Goal: Information Seeking & Learning: Understand process/instructions

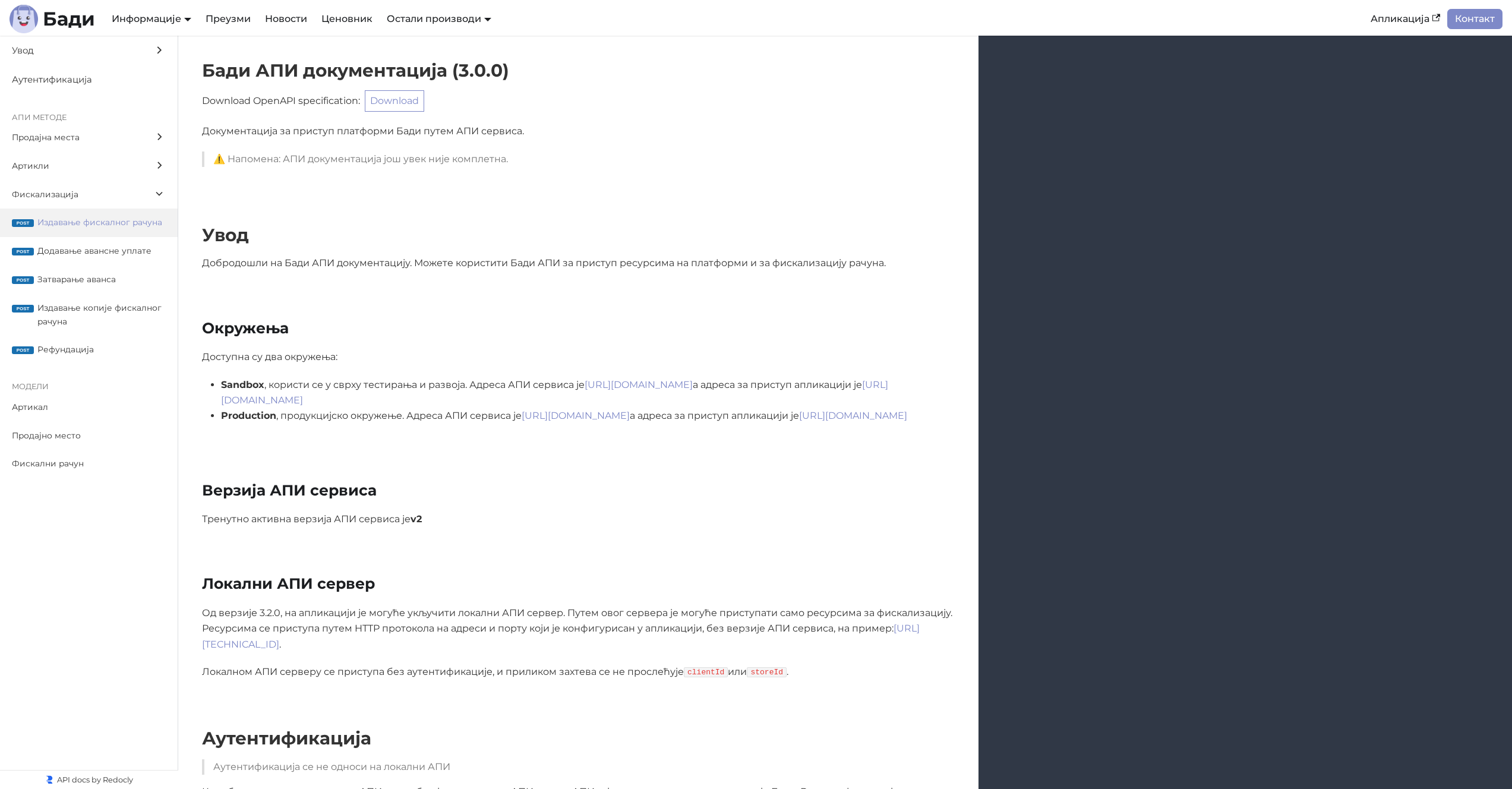
scroll to position [10154, 0]
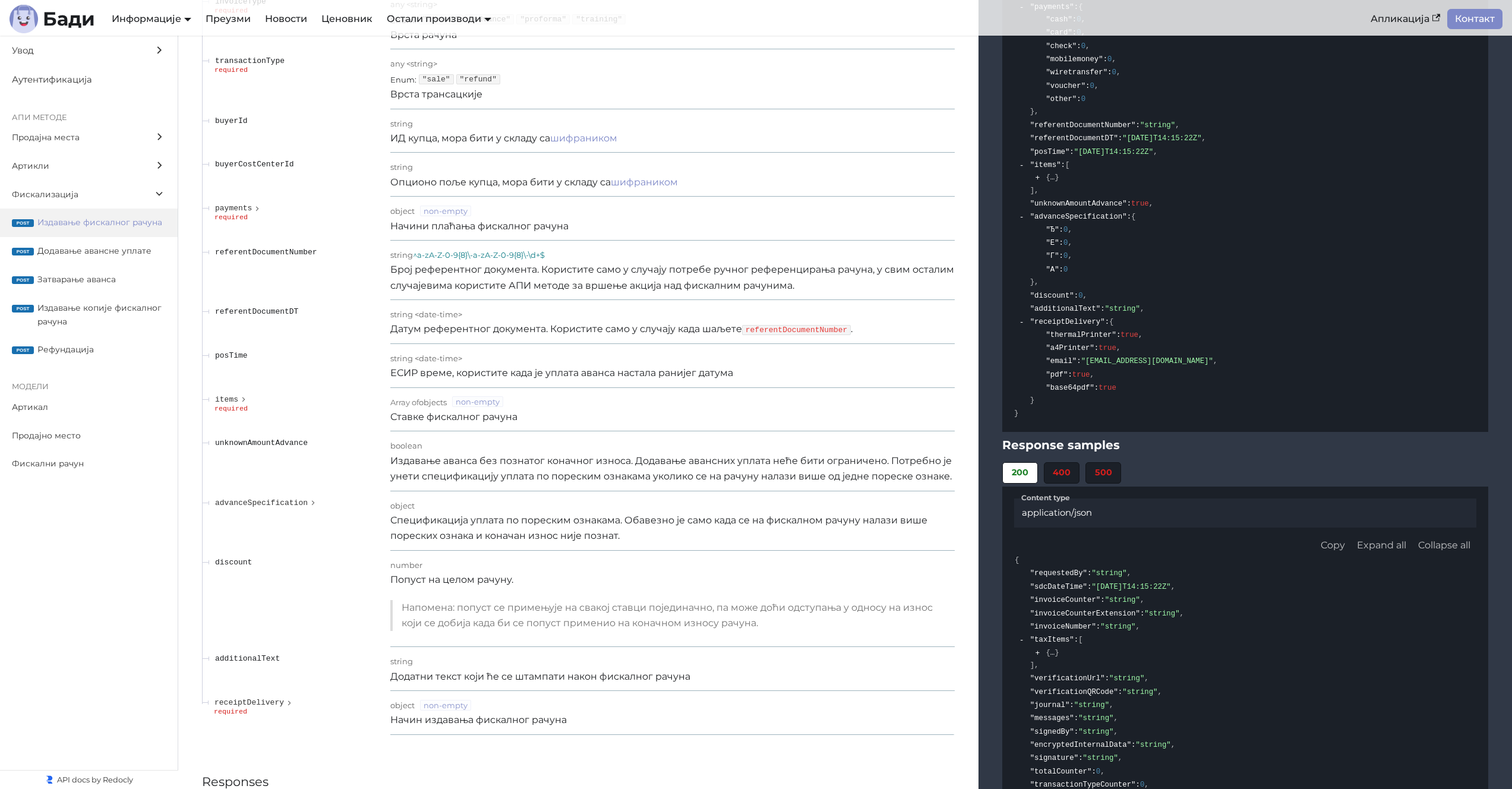
click at [541, 381] on p "ЕСИР време, користите када је уплата аванса настала ранијег датума" at bounding box center [672, 374] width 565 height 16
click at [231, 360] on span "posTime" at bounding box center [231, 355] width 32 height 9
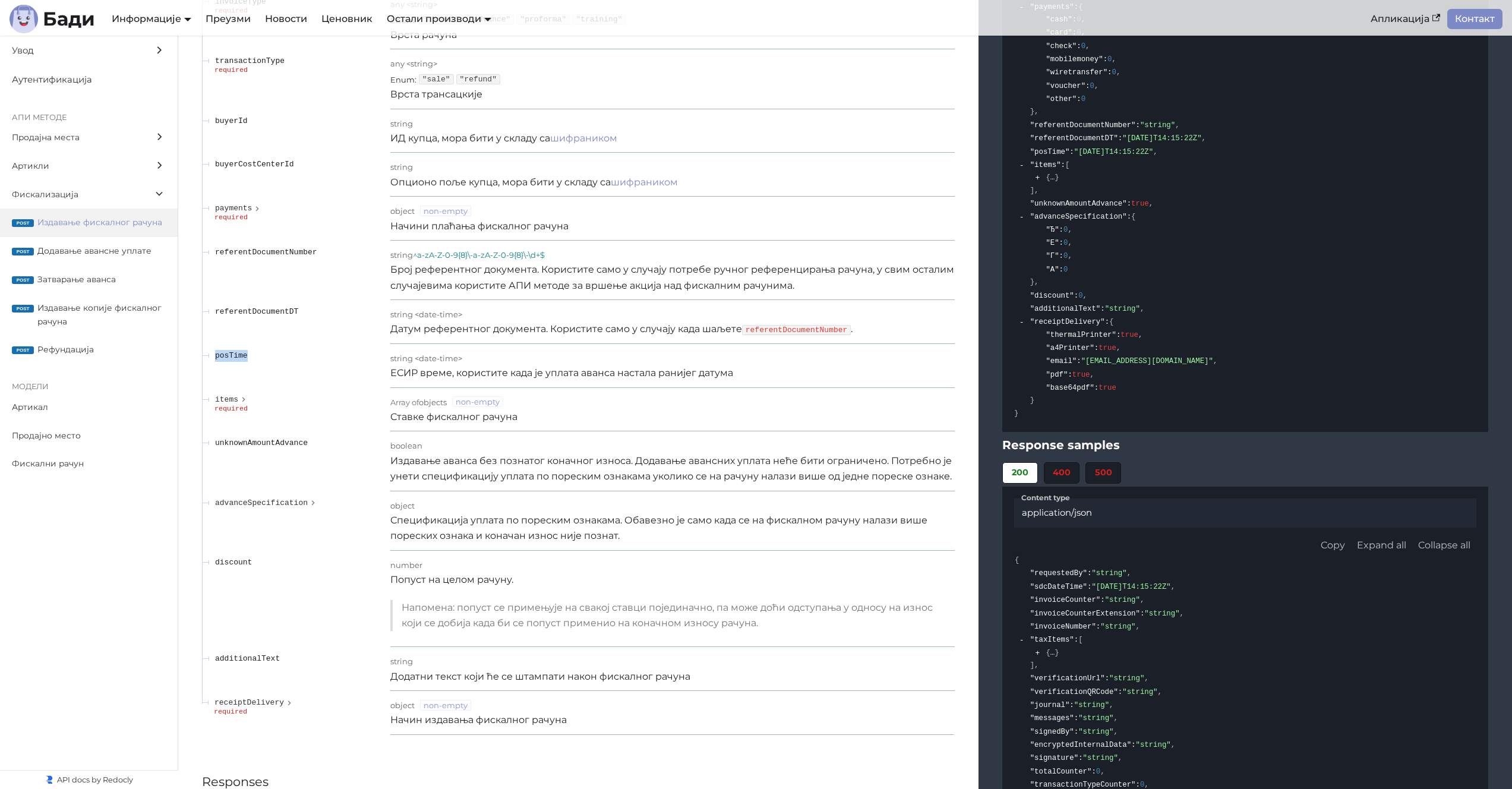
click at [516, 293] on p "Број референтног документа. Користите само у случају потребе ручног референцира…" at bounding box center [672, 278] width 565 height 32
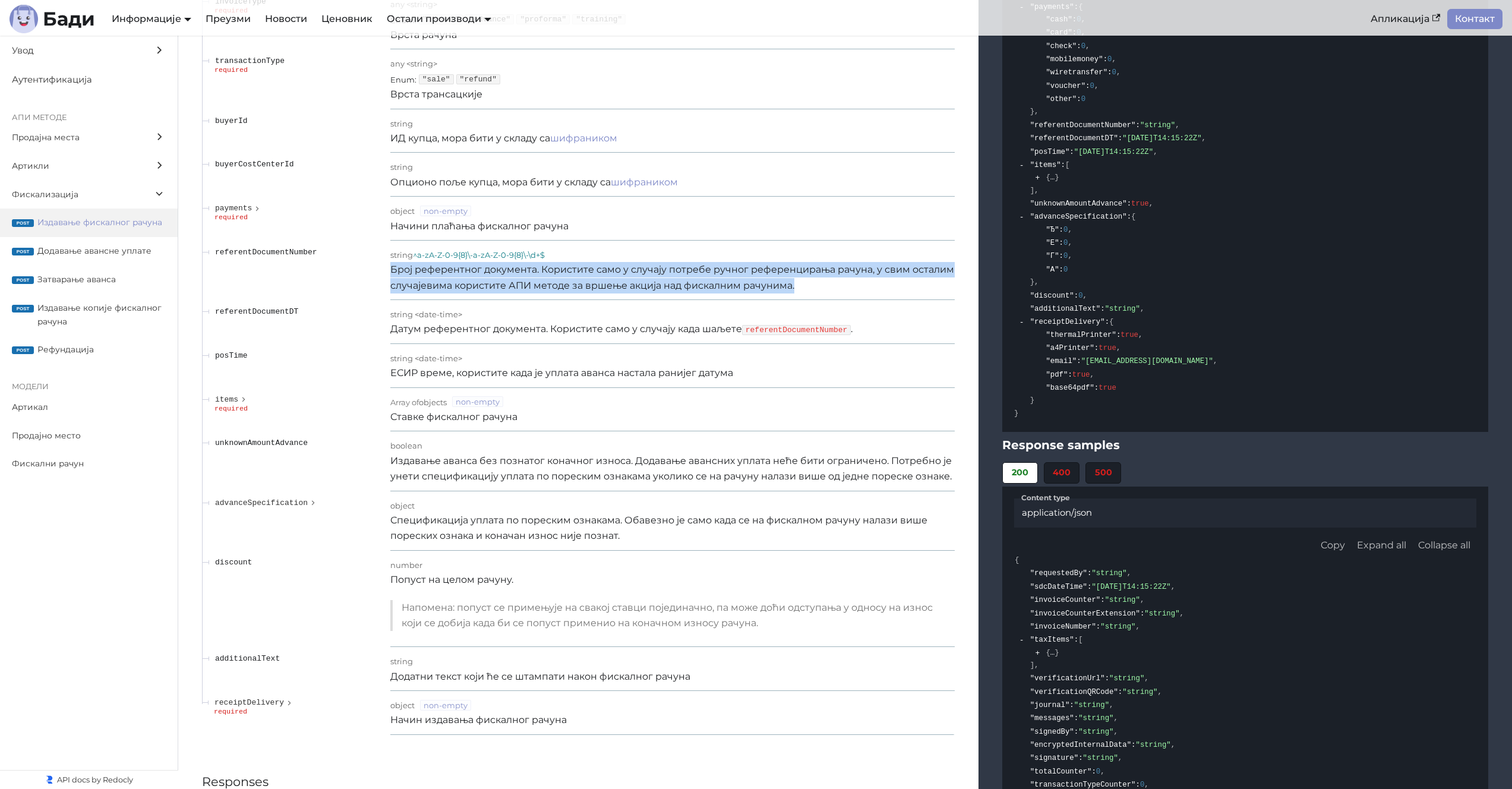
click at [516, 293] on p "Број референтног документа. Користите само у случају потребе ручног референцира…" at bounding box center [672, 278] width 565 height 32
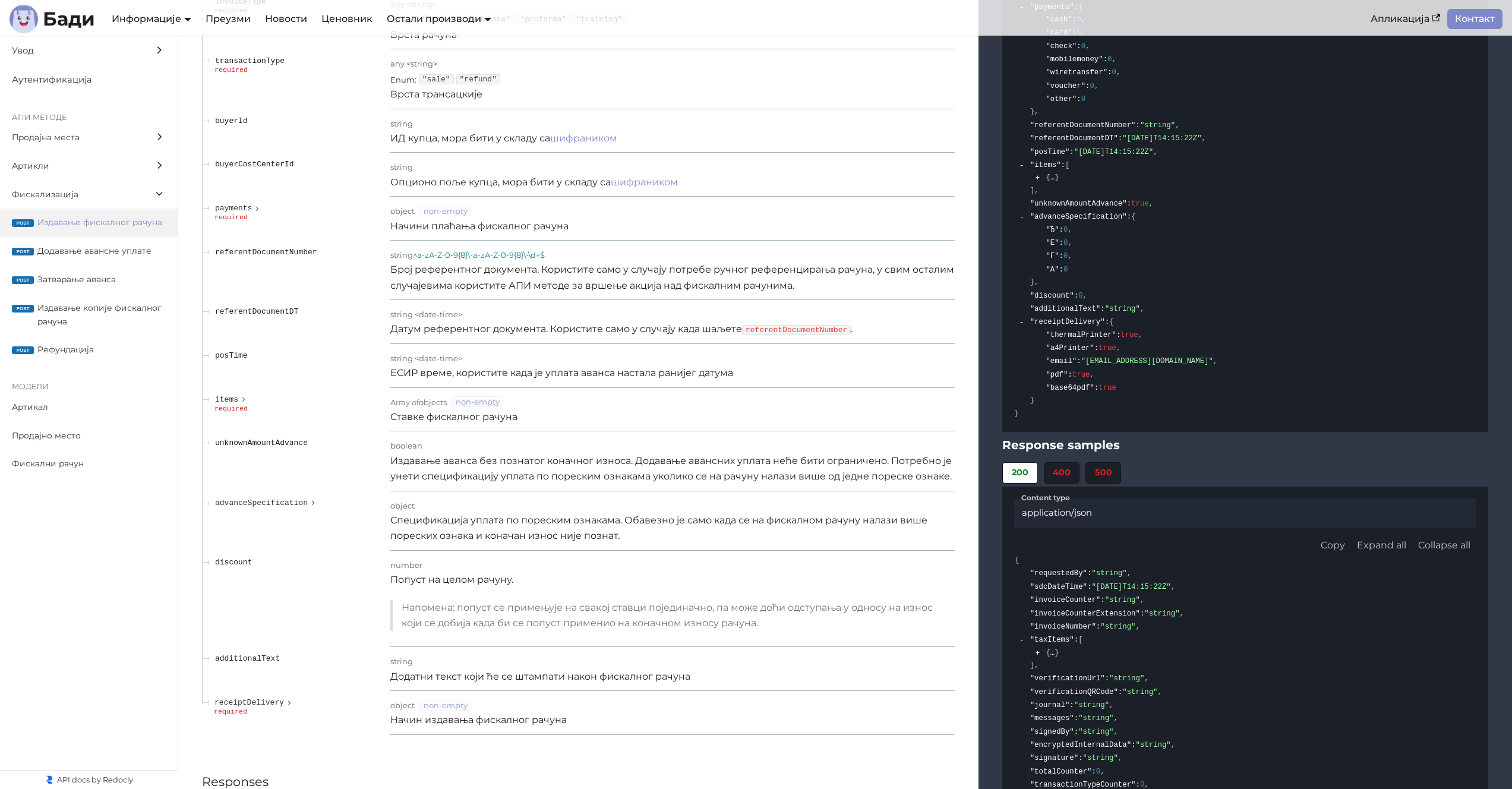
click at [524, 294] on p "Број референтног документа. Користите само у случају потребе ручног референцира…" at bounding box center [672, 278] width 565 height 32
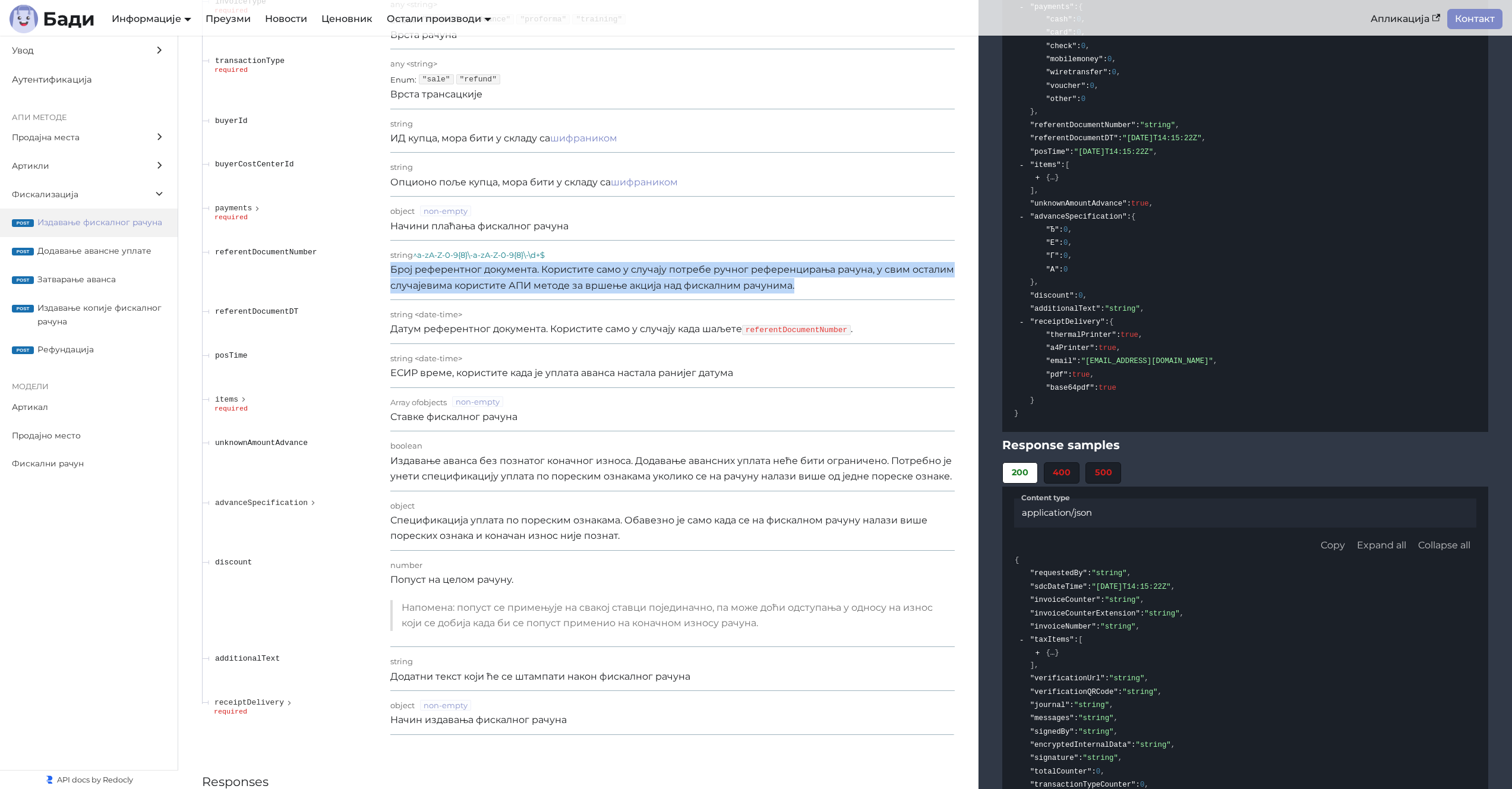
click at [524, 294] on p "Број референтног документа. Користите само у случају потребе ручног референцира…" at bounding box center [672, 278] width 565 height 32
click at [507, 294] on p "Број референтног документа. Користите само у случају потребе ручног референцира…" at bounding box center [672, 278] width 565 height 32
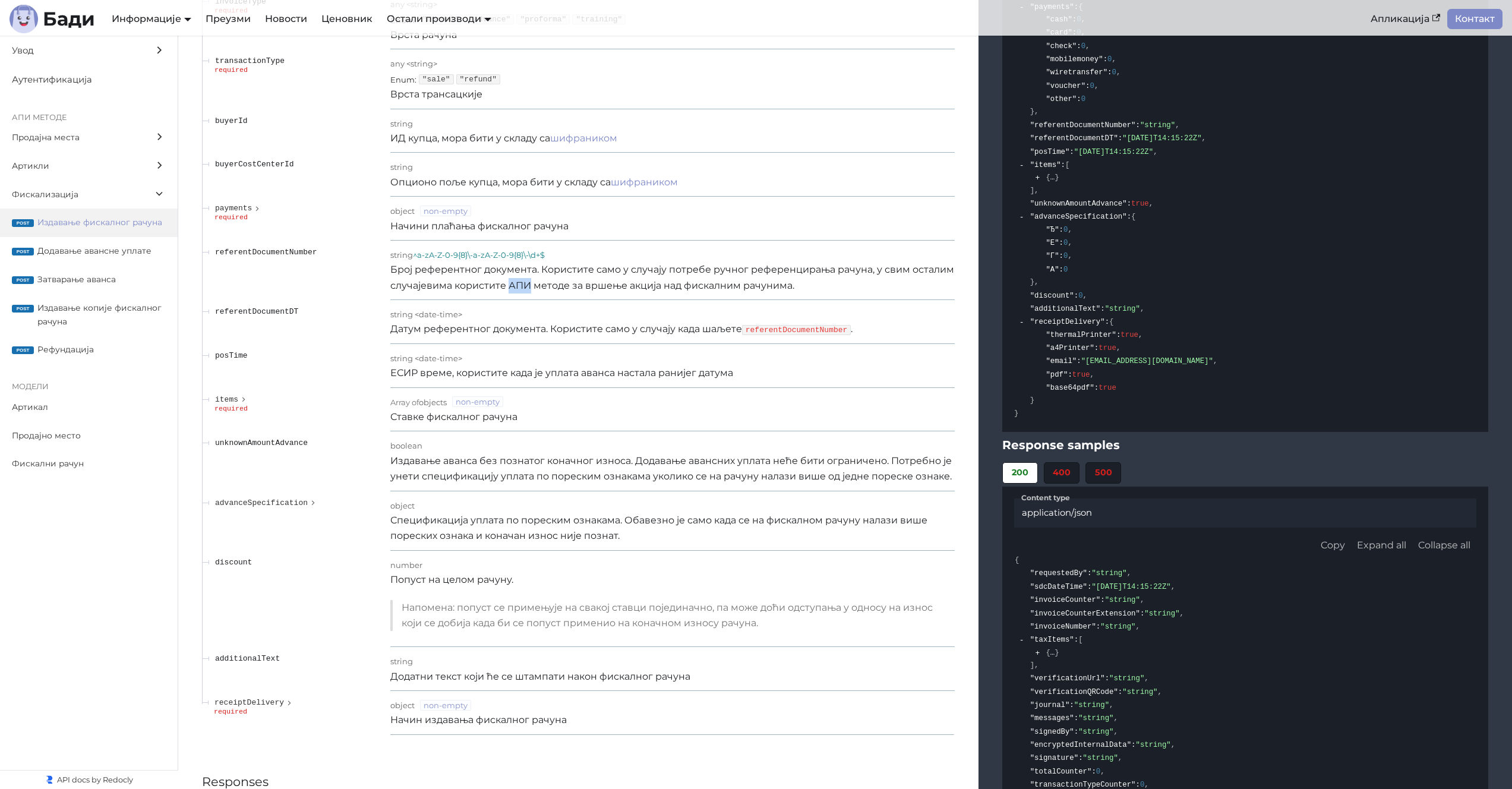
click at [507, 294] on p "Број референтног документа. Користите само у случају потребе ручног референцира…" at bounding box center [672, 278] width 565 height 32
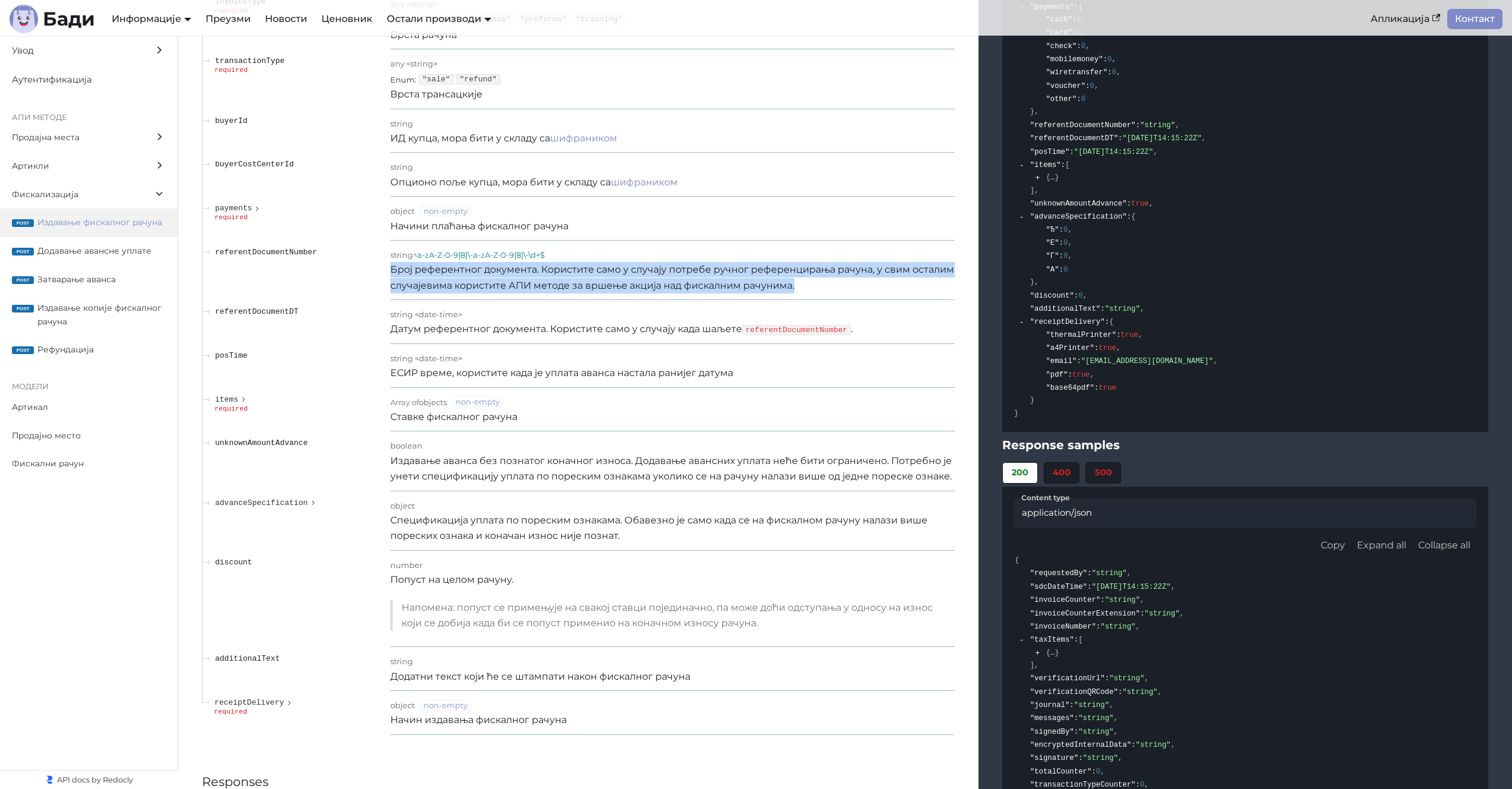
click at [507, 294] on p "Број референтног документа. Користите само у случају потребе ручног референцира…" at bounding box center [672, 278] width 565 height 32
drag, startPoint x: 744, startPoint y: 283, endPoint x: 711, endPoint y: 274, distance: 34.2
click at [743, 283] on p "Број референтног документа. Користите само у случају потребе ручног референцира…" at bounding box center [672, 278] width 565 height 32
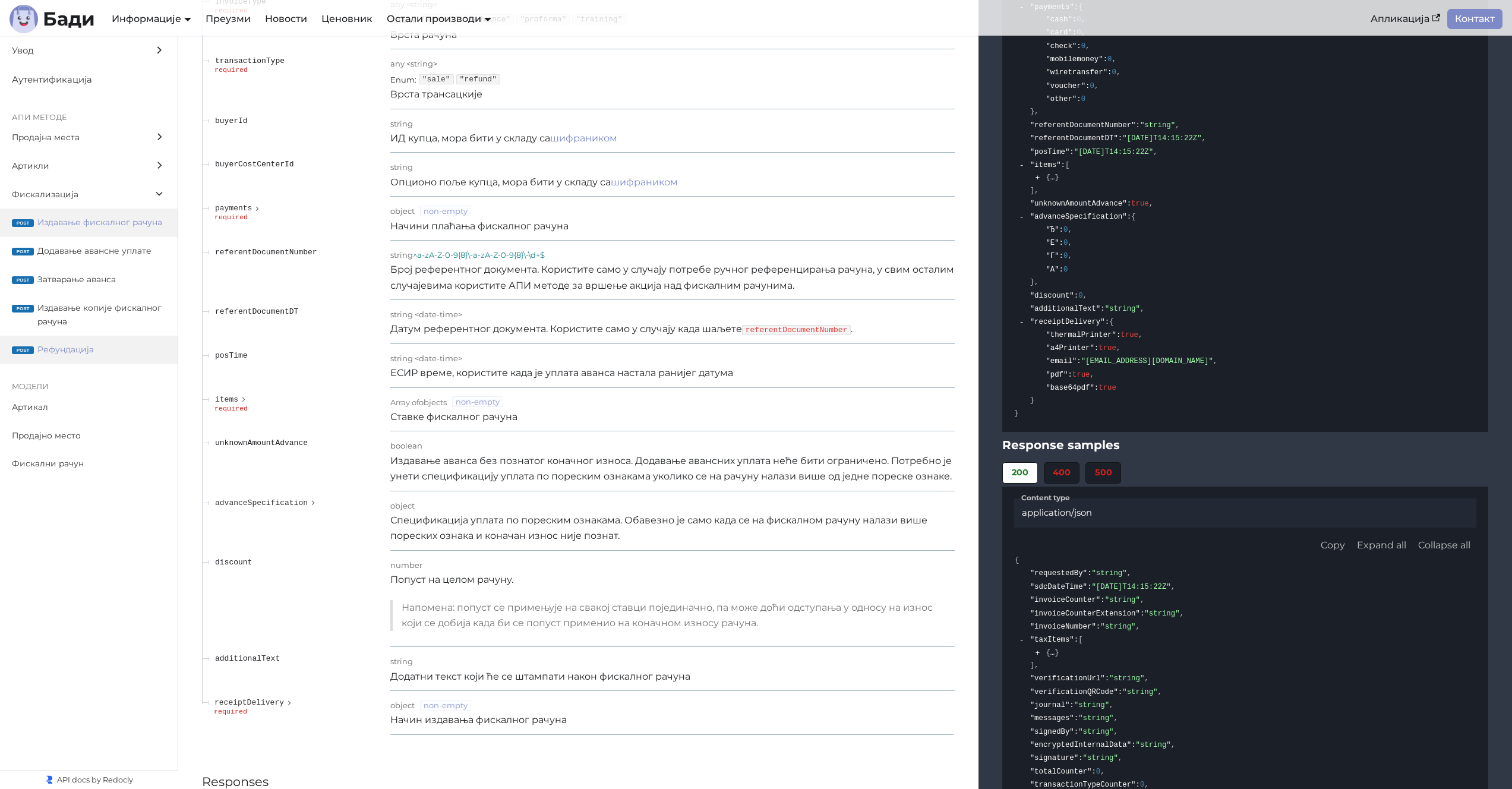
click at [107, 347] on span "Рефундација" at bounding box center [101, 349] width 129 height 13
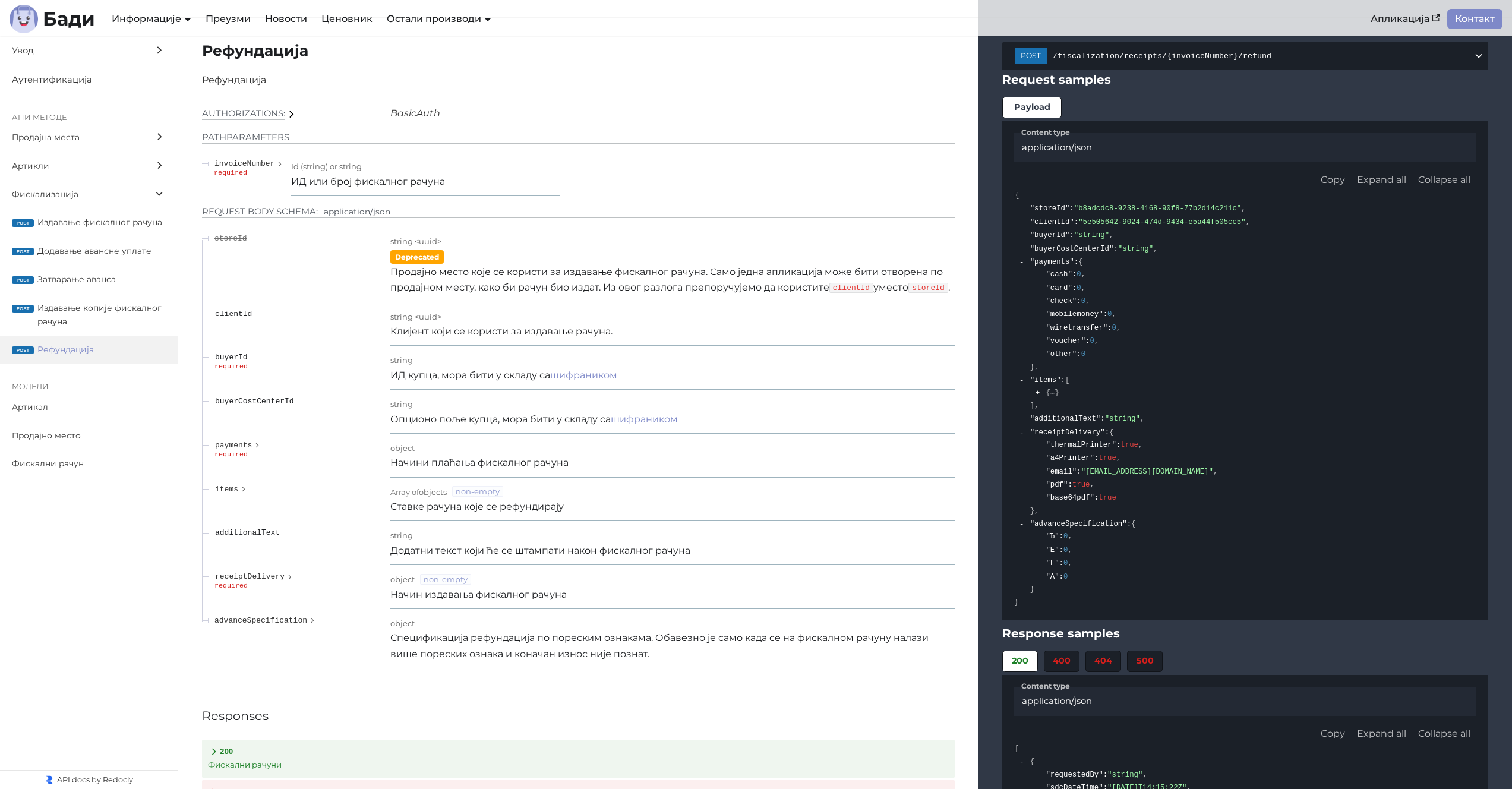
click at [537, 291] on p "Продајно место које се користи за издавање фискалног рачуна. Само једна апликац…" at bounding box center [672, 280] width 565 height 32
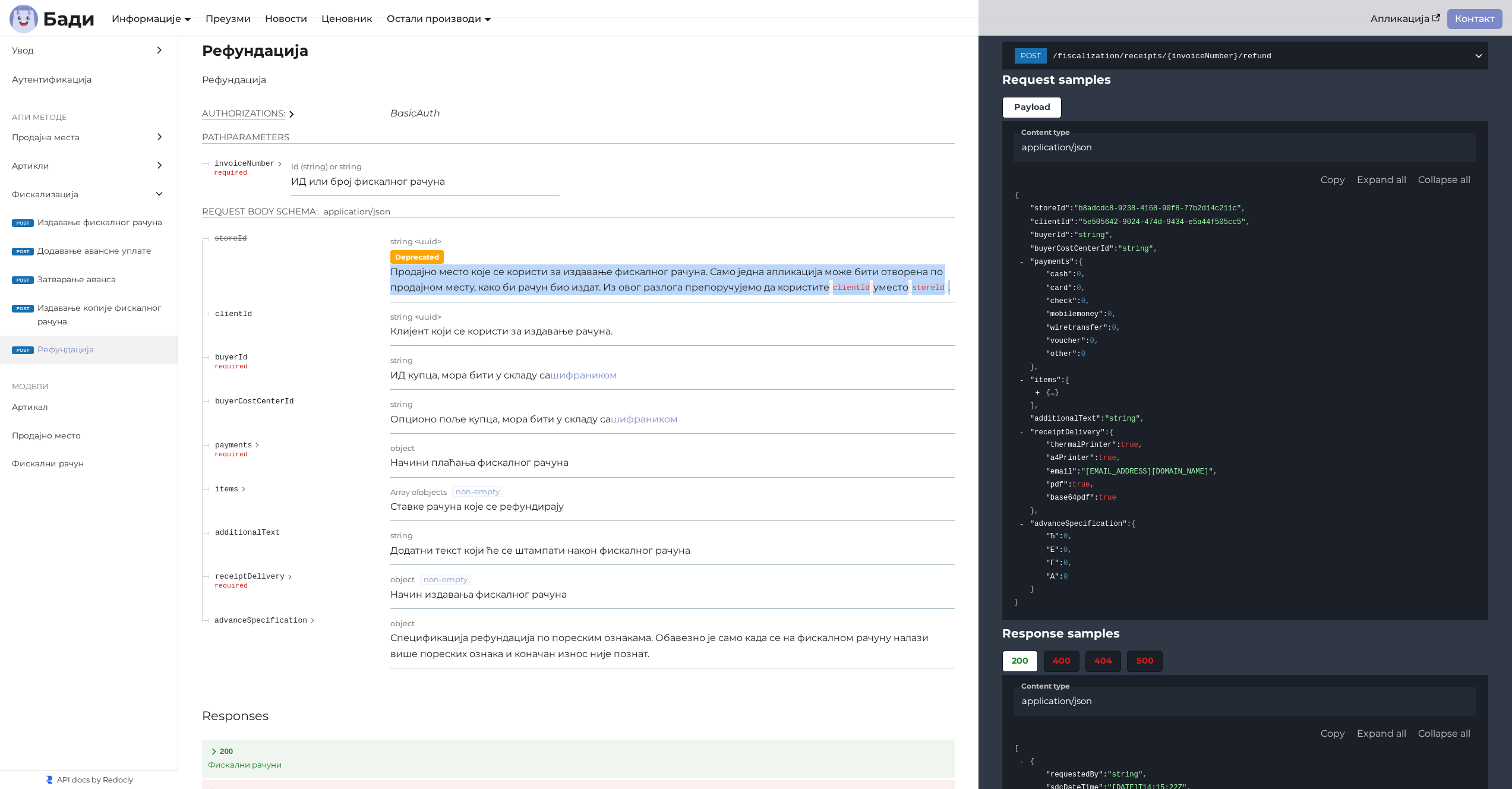
click at [537, 291] on p "Продајно место које се користи за издавање фискалног рачуна. Само једна апликац…" at bounding box center [672, 280] width 565 height 32
click at [598, 294] on p "Продајно место које се користи за издавање фискалног рачуна. Само једна апликац…" at bounding box center [672, 280] width 565 height 32
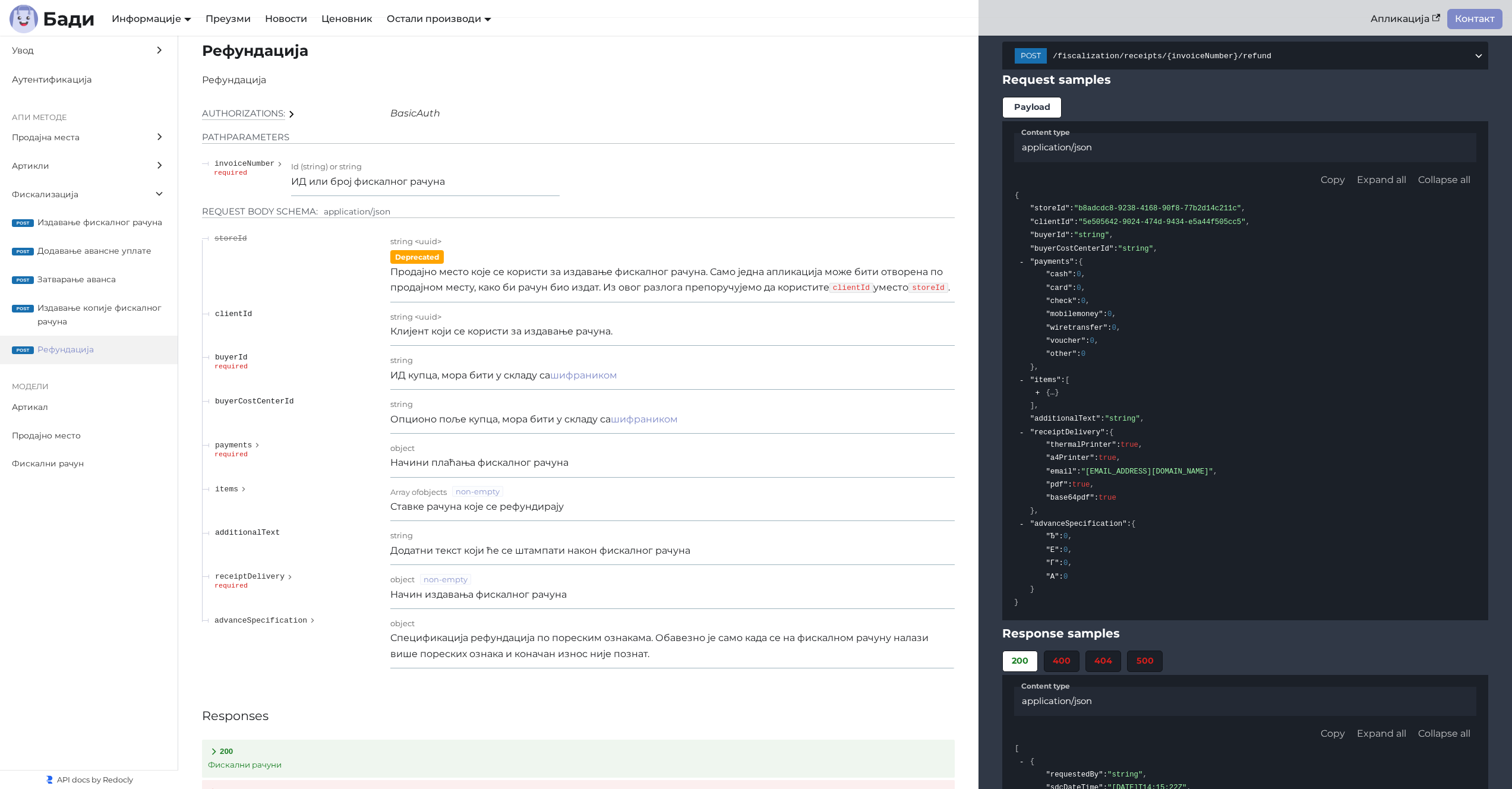
click at [606, 291] on p "Продајно место које се користи за издавање фискалног рачуна. Само једна апликац…" at bounding box center [672, 280] width 565 height 32
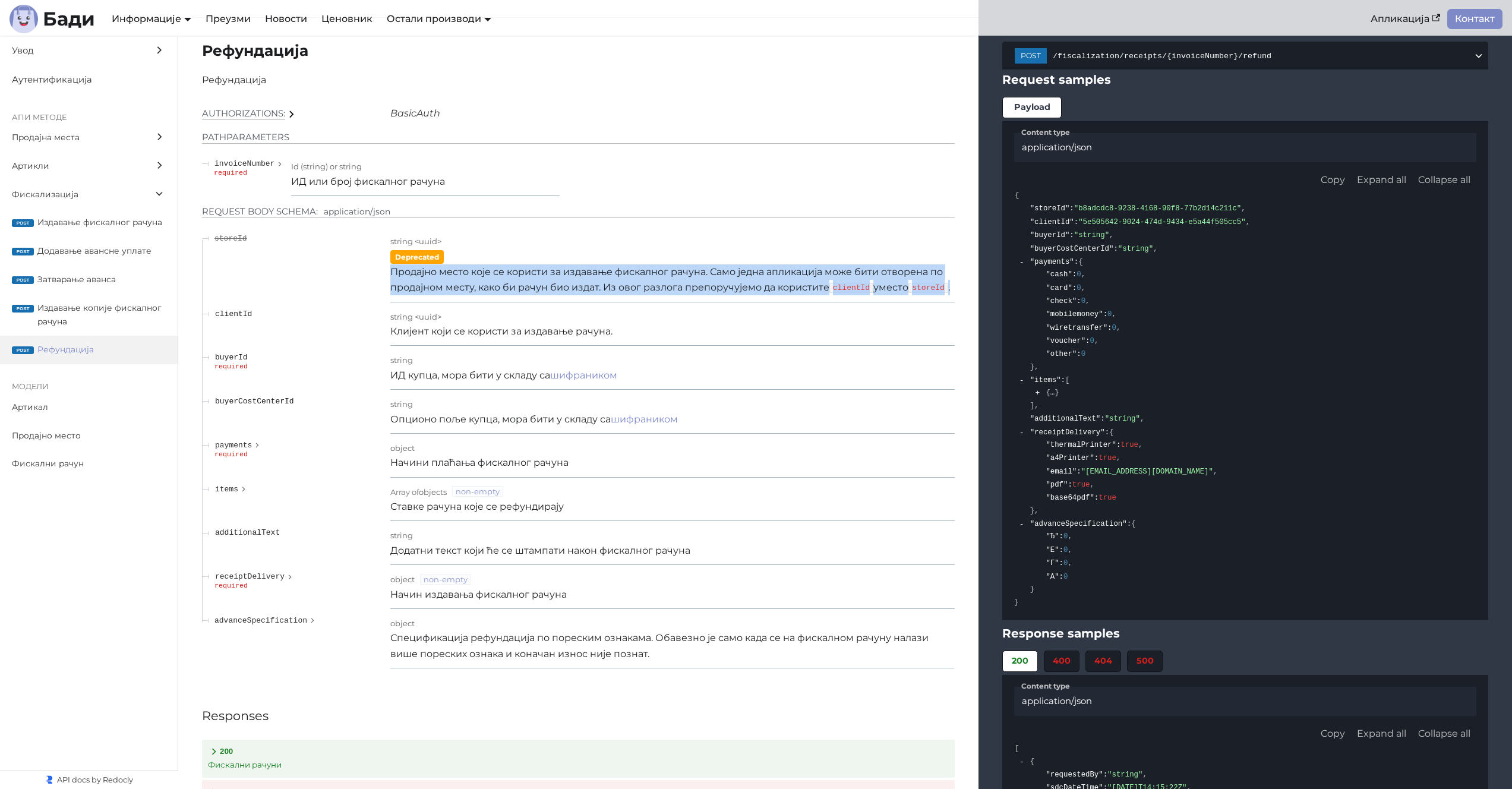
click at [606, 291] on p "Продајно место које се користи за издавање фискалног рачуна. Само једна апликац…" at bounding box center [672, 280] width 565 height 32
click at [609, 293] on p "Продајно место које се користи за издавање фискалног рачуна. Само једна апликац…" at bounding box center [672, 280] width 565 height 32
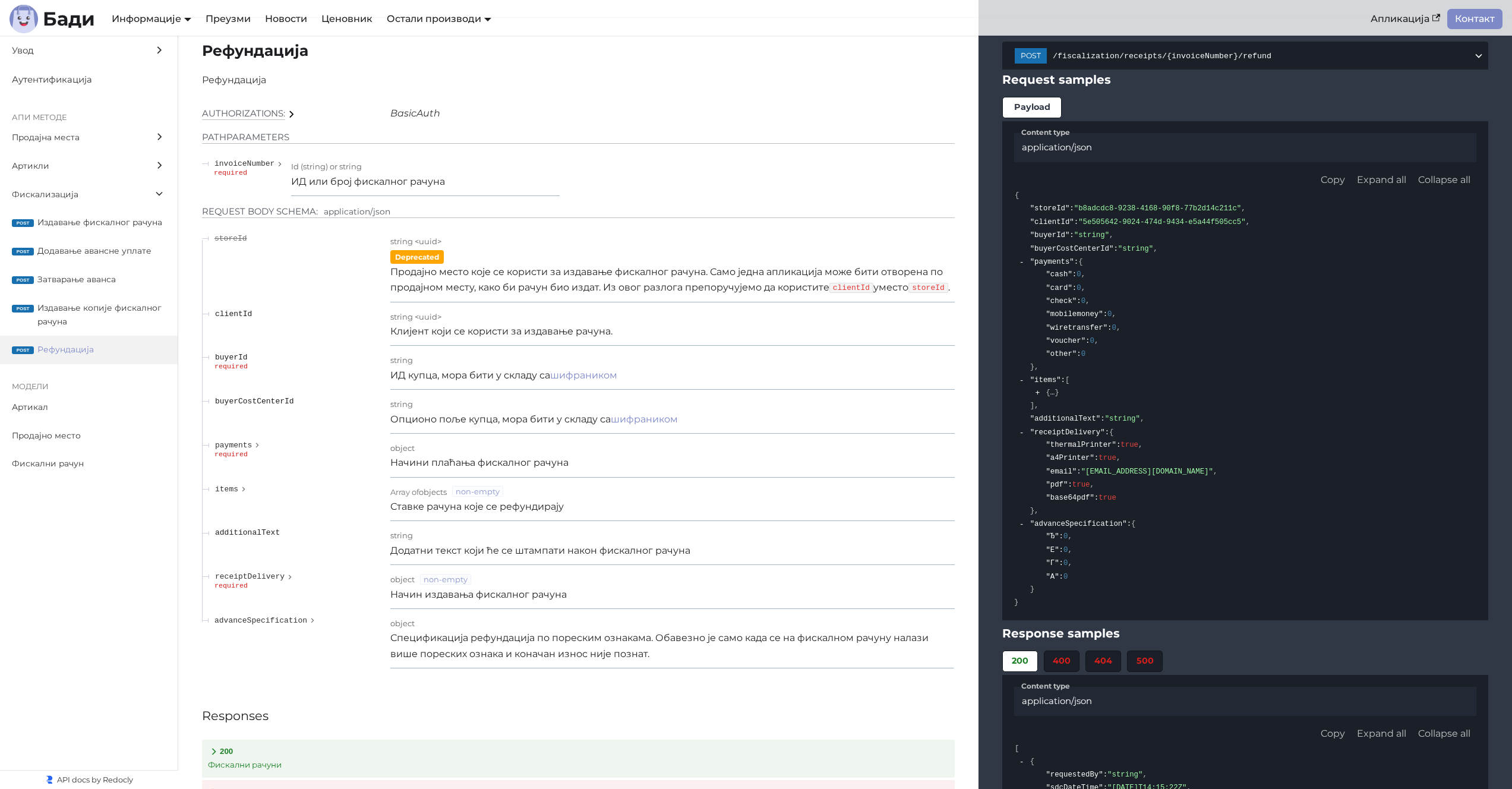
click at [622, 296] on p "Продајно место које се користи за издавање фискалног рачуна. Само једна апликац…" at bounding box center [672, 280] width 565 height 32
click at [316, 190] on p "ИД или број фискалног рачуна" at bounding box center [425, 182] width 268 height 16
click at [334, 190] on p "ИД или број фискалног рачуна" at bounding box center [425, 182] width 268 height 16
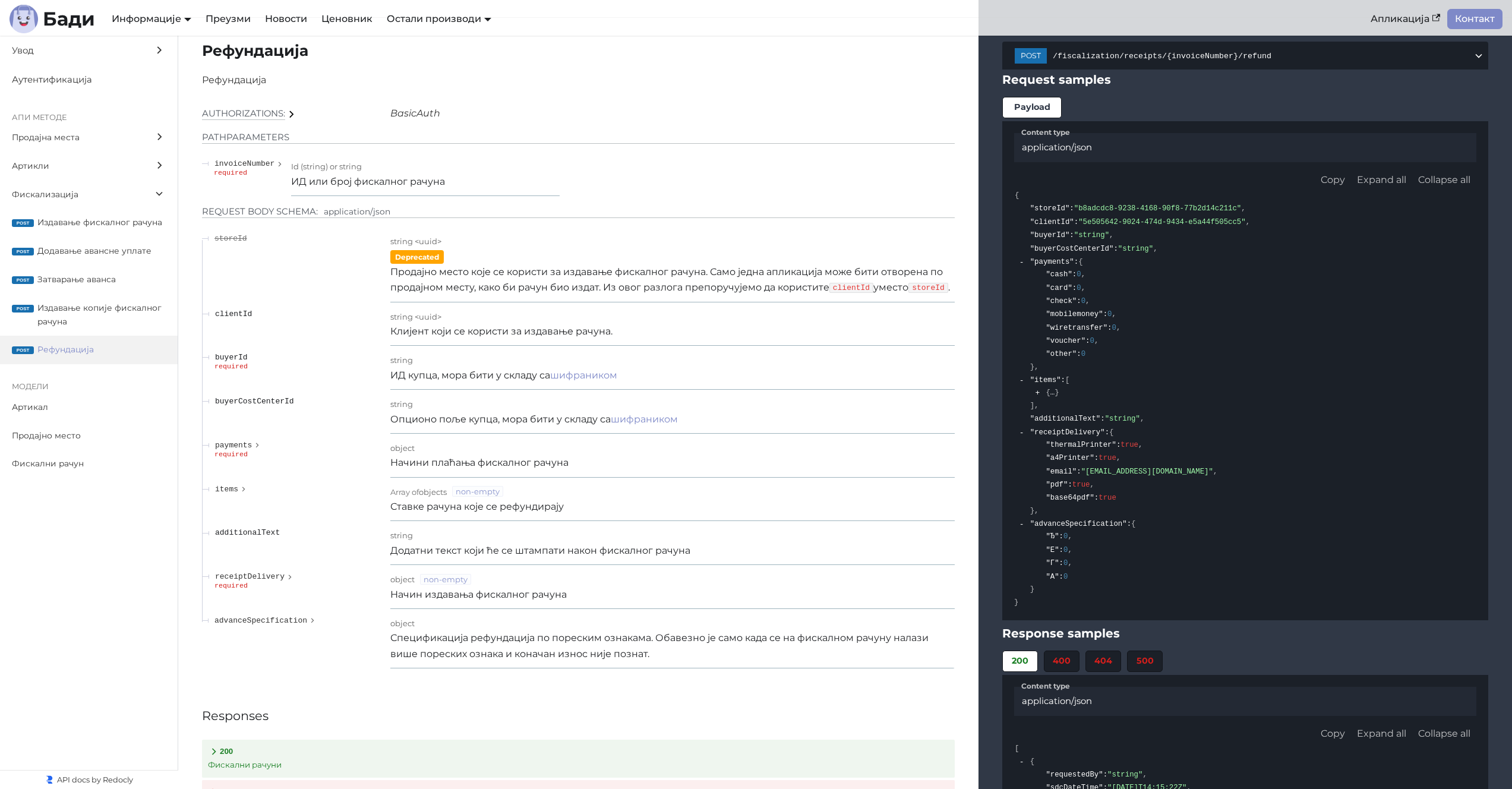
click at [313, 190] on p "ИД или број фискалног рачуна" at bounding box center [425, 182] width 268 height 16
drag, startPoint x: 354, startPoint y: 200, endPoint x: 457, endPoint y: 195, distance: 103.1
click at [454, 190] on p "ИД или број фискалног рачуна" at bounding box center [425, 182] width 268 height 16
click at [558, 726] on h3 "Responses" at bounding box center [578, 716] width 752 height 21
click at [547, 340] on p "Клијент који се користи за издавање рачуна." at bounding box center [672, 332] width 565 height 16
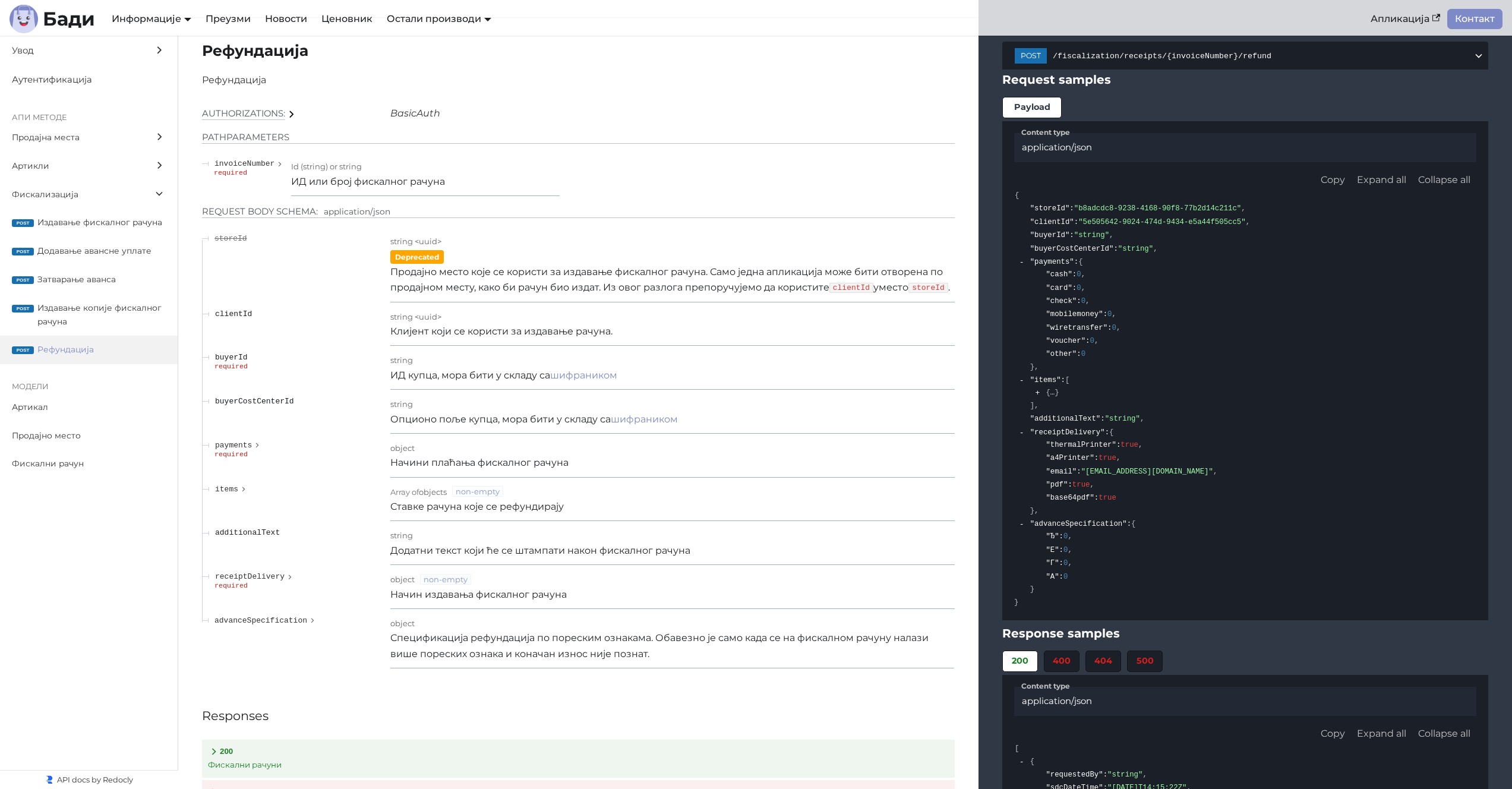
click at [673, 296] on p "Продајно место које се користи за издавање фискалног рачуна. Само једна апликац…" at bounding box center [672, 280] width 565 height 32
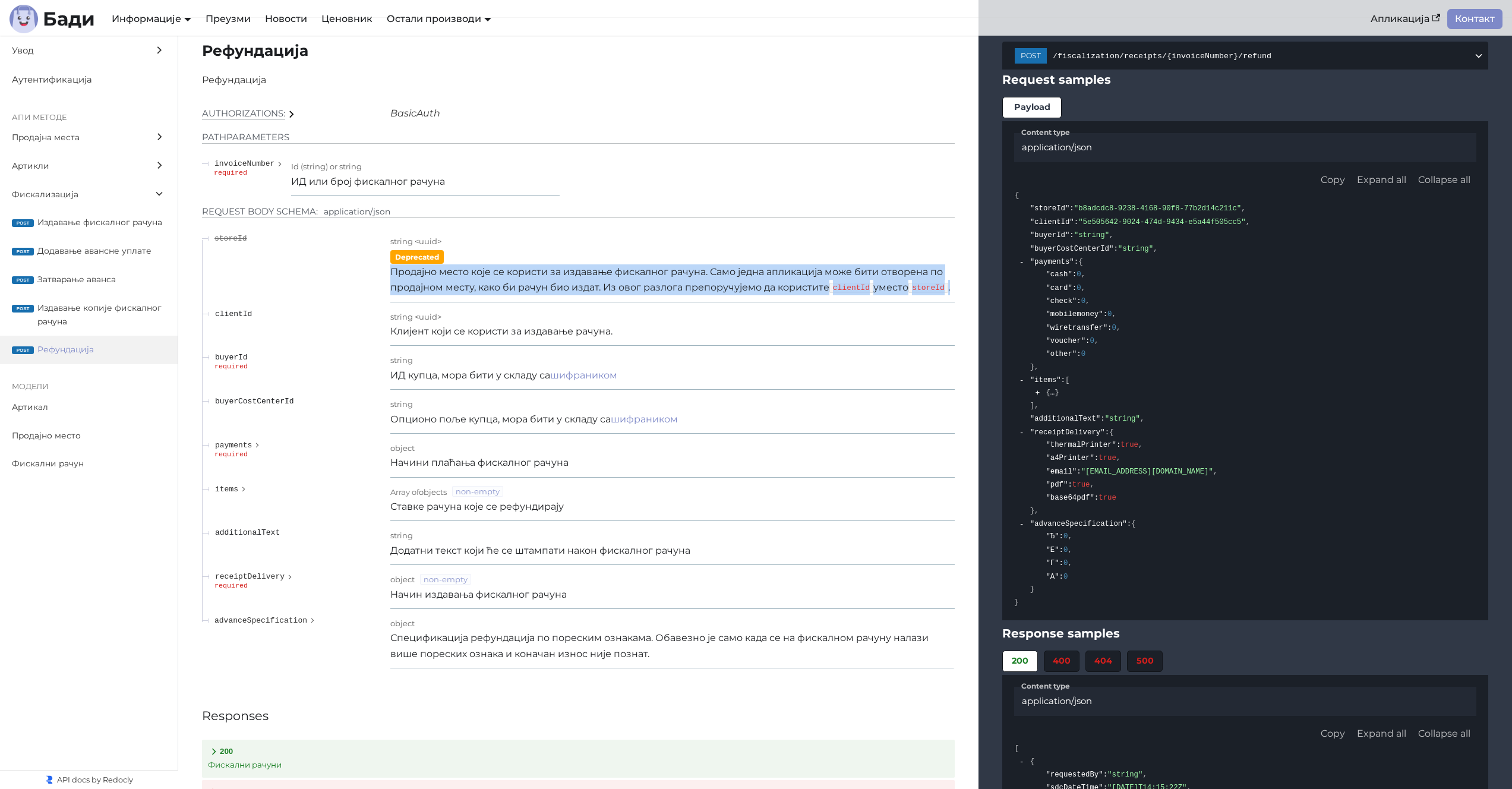
click at [673, 296] on p "Продајно место које се користи за издавање фискалног рачуна. Само једна апликац…" at bounding box center [672, 280] width 565 height 32
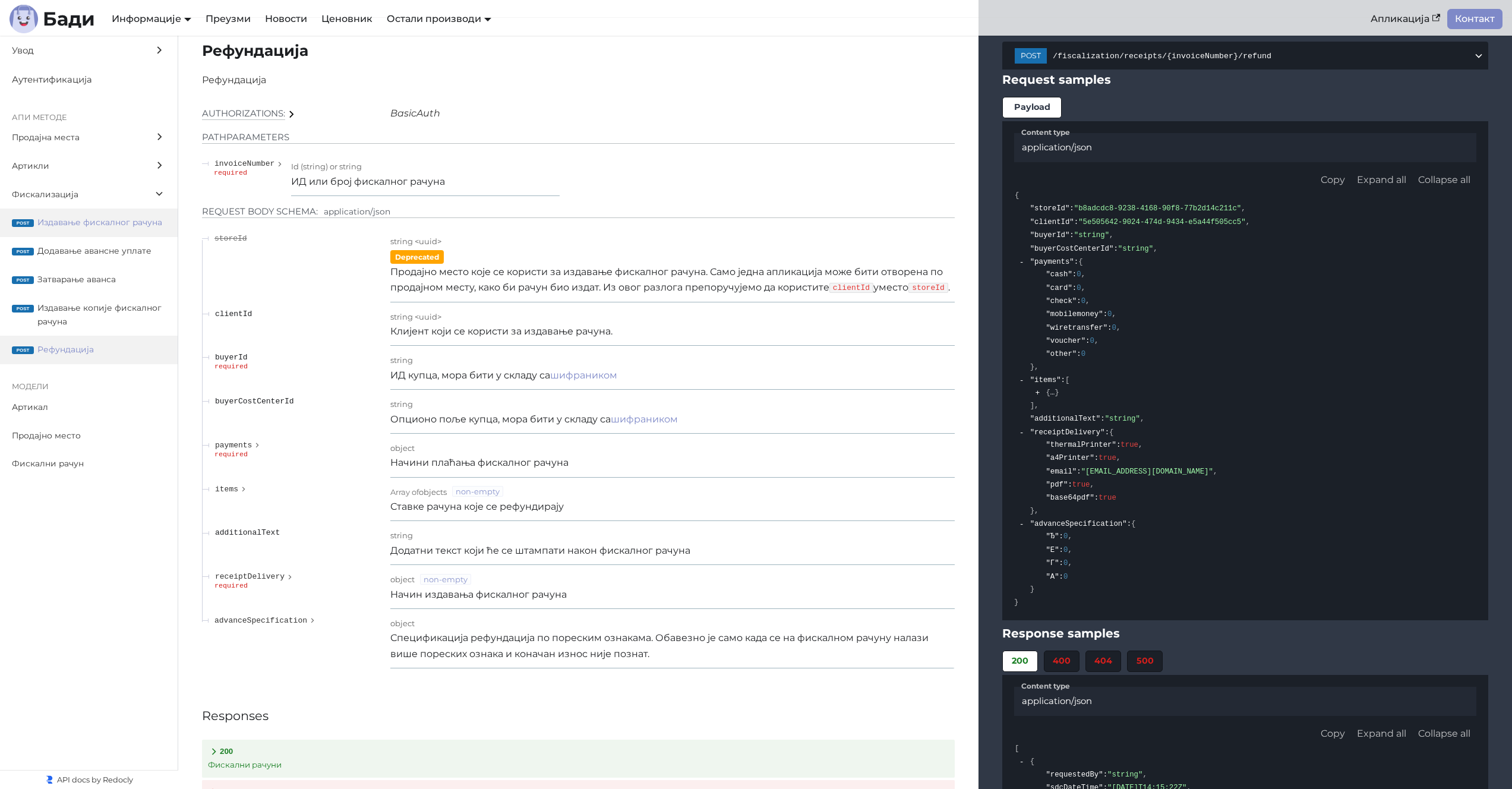
click at [88, 222] on span "Издавање фискалног рачуна" at bounding box center [101, 222] width 129 height 13
